Goal: Task Accomplishment & Management: Manage account settings

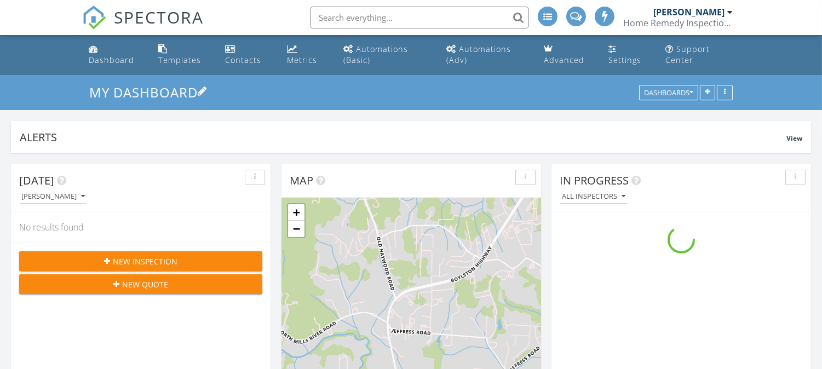
scroll to position [6, 5]
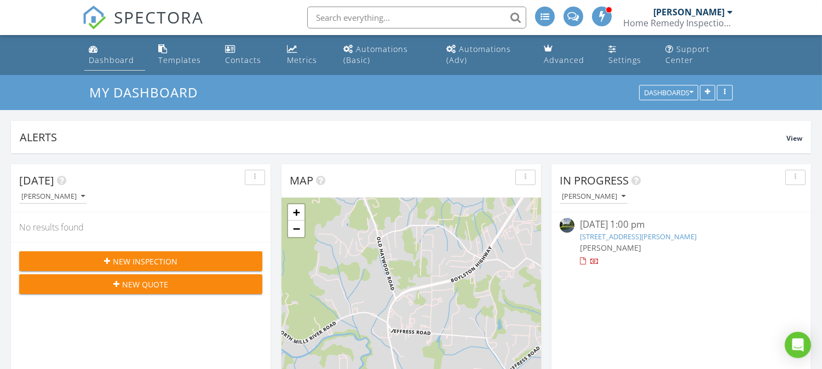
click at [108, 52] on link "Dashboard" at bounding box center [114, 54] width 61 height 31
click at [460, 18] on input "text" at bounding box center [416, 18] width 219 height 22
type input "crews"
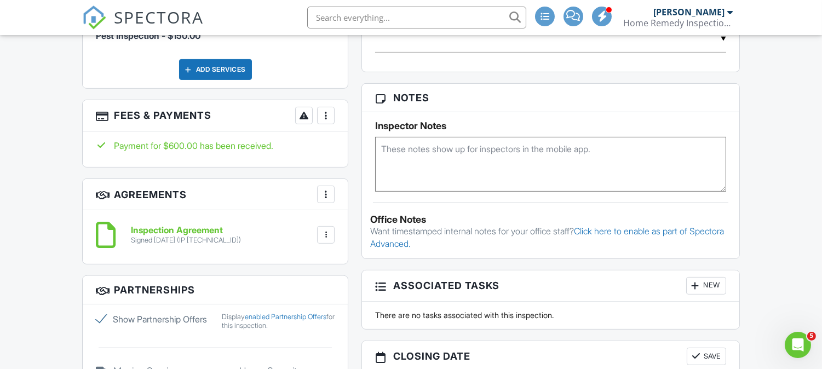
scroll to position [724, 0]
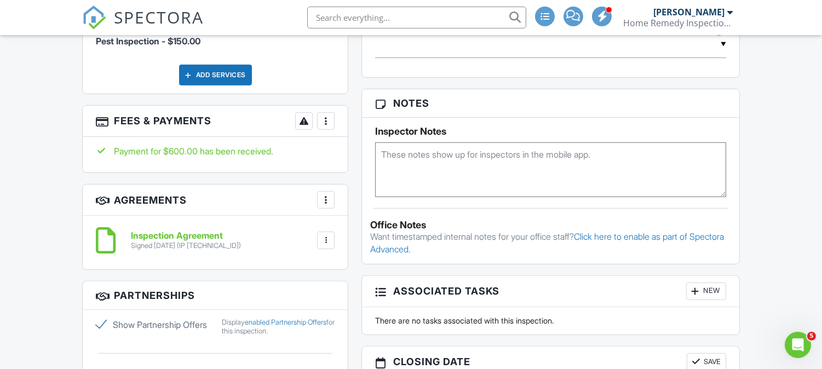
click at [194, 233] on h6 "Inspection Agreement" at bounding box center [186, 236] width 110 height 10
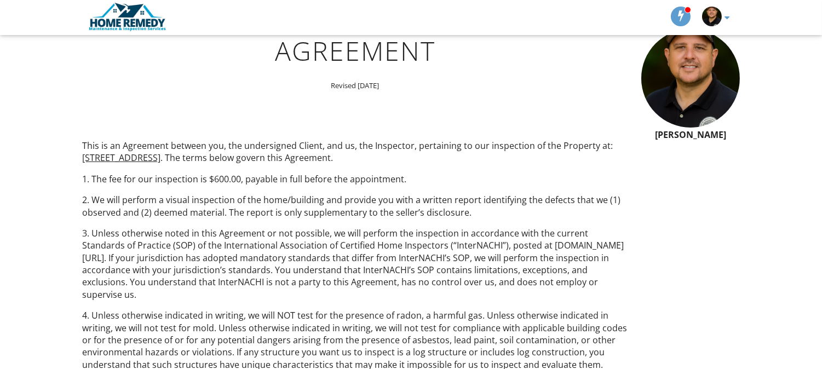
scroll to position [123, 0]
click at [244, 206] on p "2. We will perform a visual inspection of the home/building and provide you wit…" at bounding box center [355, 205] width 546 height 25
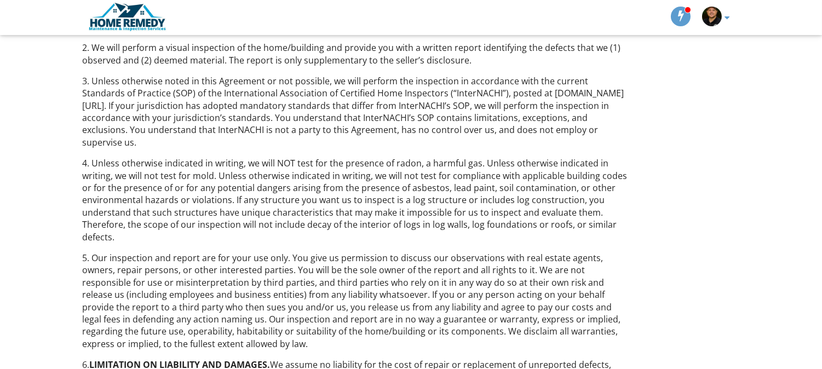
scroll to position [274, 0]
drag, startPoint x: 152, startPoint y: 242, endPoint x: 176, endPoint y: 247, distance: 25.2
click at [176, 251] on p "5. Our inspection and report are for your use only. You give us permission to d…" at bounding box center [355, 300] width 546 height 98
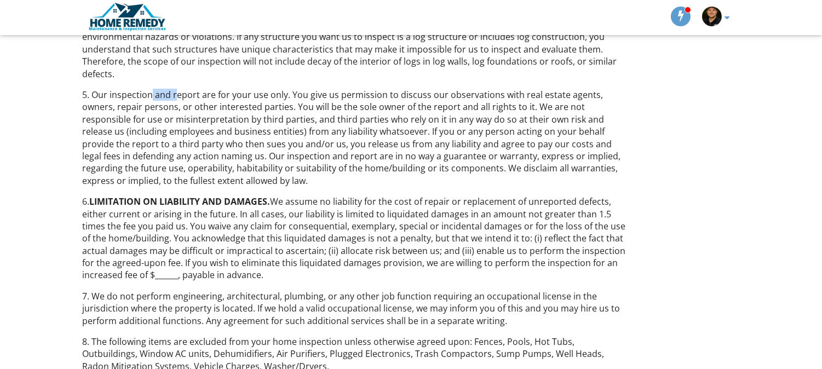
scroll to position [440, 0]
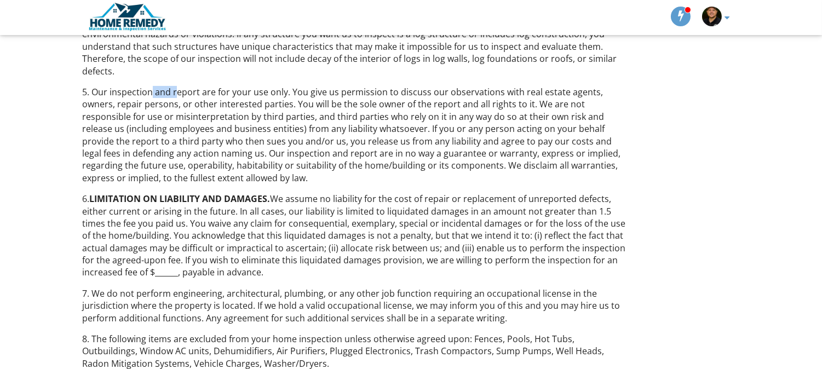
drag, startPoint x: 108, startPoint y: 199, endPoint x: 285, endPoint y: 260, distance: 187.0
click at [285, 260] on p "6. LIMITATION ON LIABILITY AND DAMAGES. We assume no liability for the cost of …" at bounding box center [355, 236] width 546 height 86
drag, startPoint x: 285, startPoint y: 260, endPoint x: 78, endPoint y: 188, distance: 219.6
click at [78, 188] on div "INTERNACHI Home Inspection Agreement Revised February 2019 This is an Agreement…" at bounding box center [355, 285] width 559 height 1190
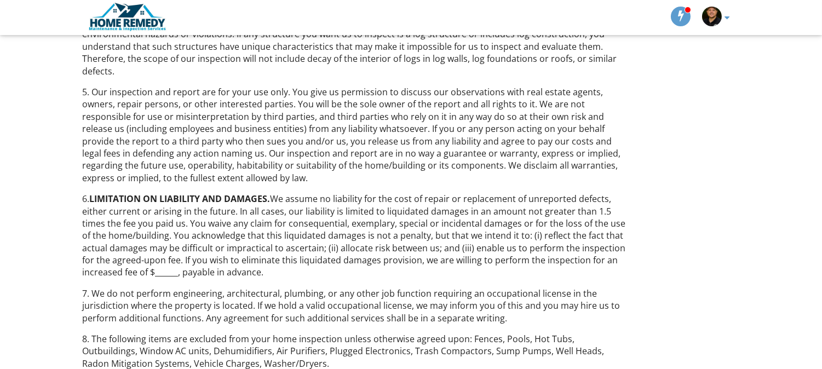
click at [289, 220] on p "6. LIMITATION ON LIABILITY AND DAMAGES. We assume no liability for the cost of …" at bounding box center [355, 236] width 546 height 86
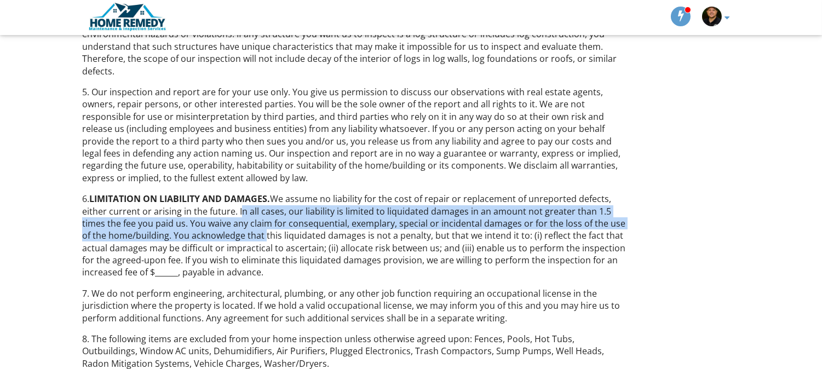
drag, startPoint x: 237, startPoint y: 198, endPoint x: 263, endPoint y: 219, distance: 33.9
click at [263, 219] on p "6. LIMITATION ON LIABILITY AND DAMAGES. We assume no liability for the cost of …" at bounding box center [355, 236] width 546 height 86
drag, startPoint x: 152, startPoint y: 233, endPoint x: 319, endPoint y: 256, distance: 169.1
click at [319, 256] on p "6. LIMITATION ON LIABILITY AND DAMAGES. We assume no liability for the cost of …" at bounding box center [355, 236] width 546 height 86
click at [320, 261] on p "6. LIMITATION ON LIABILITY AND DAMAGES. We assume no liability for the cost of …" at bounding box center [355, 236] width 546 height 86
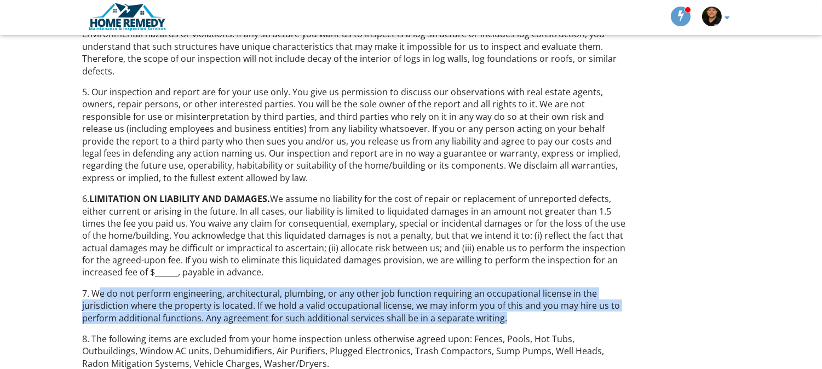
drag, startPoint x: 101, startPoint y: 280, endPoint x: 533, endPoint y: 301, distance: 432.5
click at [533, 301] on p "7. We do not perform engineering, architectural, plumbing, or any other job fun…" at bounding box center [355, 305] width 546 height 37
click at [533, 303] on p "7. We do not perform engineering, architectural, plumbing, or any other job fun…" at bounding box center [355, 305] width 546 height 37
drag, startPoint x: 533, startPoint y: 304, endPoint x: 73, endPoint y: 285, distance: 460.9
click at [73, 285] on div "Dashboard Templates Contacts Metrics Automations (Basic) Automations (Adv) Adva…" at bounding box center [411, 257] width 822 height 1324
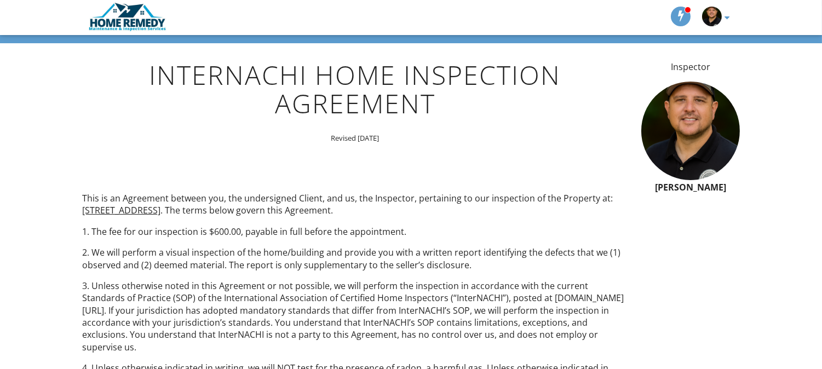
scroll to position [0, 0]
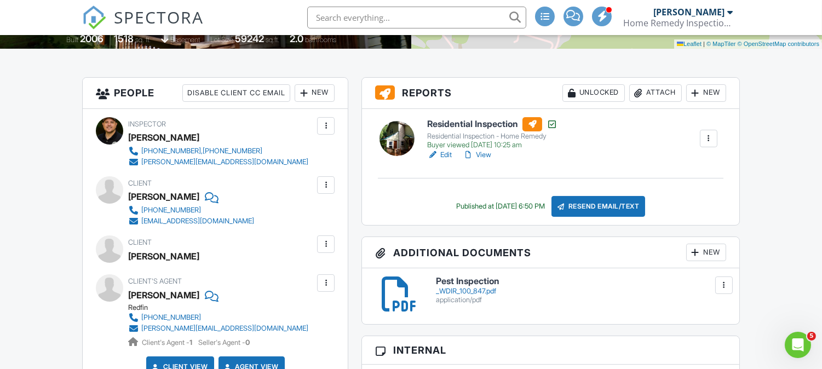
click at [705, 135] on div at bounding box center [708, 138] width 11 height 11
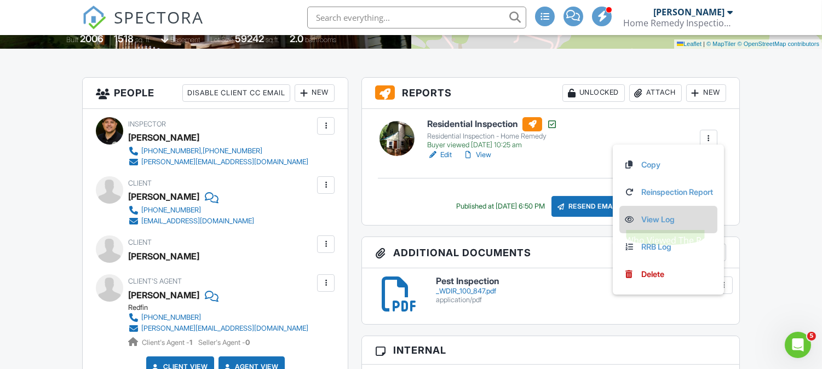
click at [654, 222] on link "View Log" at bounding box center [668, 220] width 89 height 12
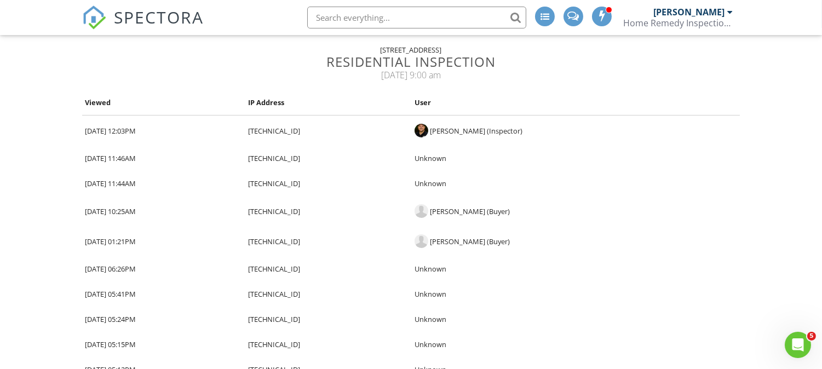
scroll to position [85, 0]
